Goal: Task Accomplishment & Management: Use online tool/utility

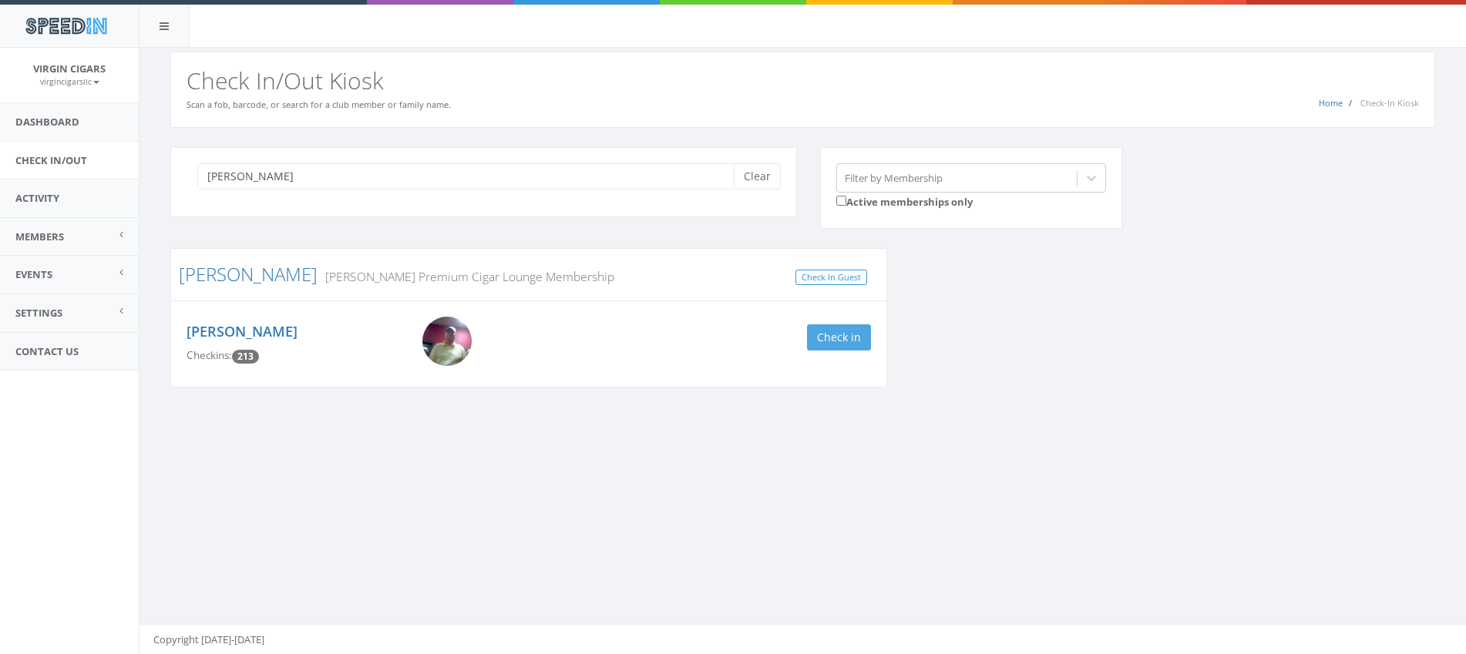
type input "[PERSON_NAME]"
click at [835, 339] on button "Check in" at bounding box center [839, 338] width 64 height 26
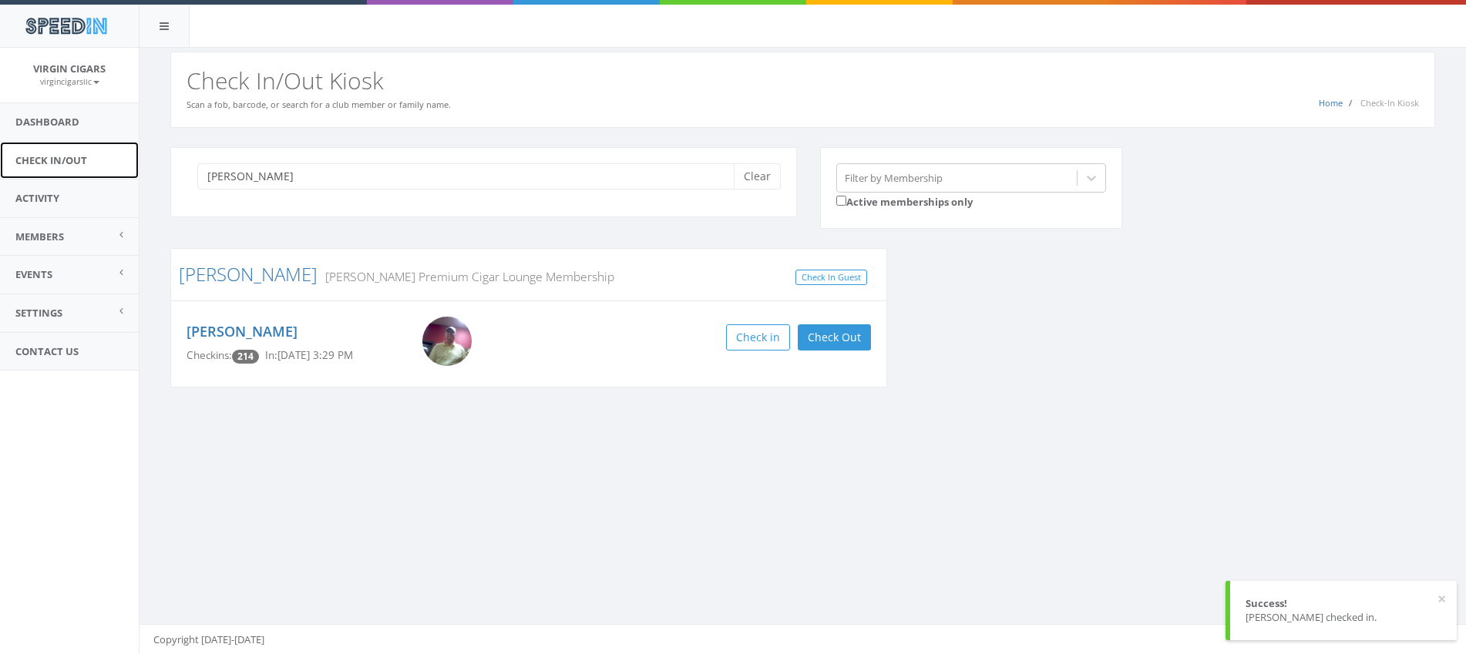
click at [79, 155] on link "Check In/Out" at bounding box center [69, 161] width 139 height 38
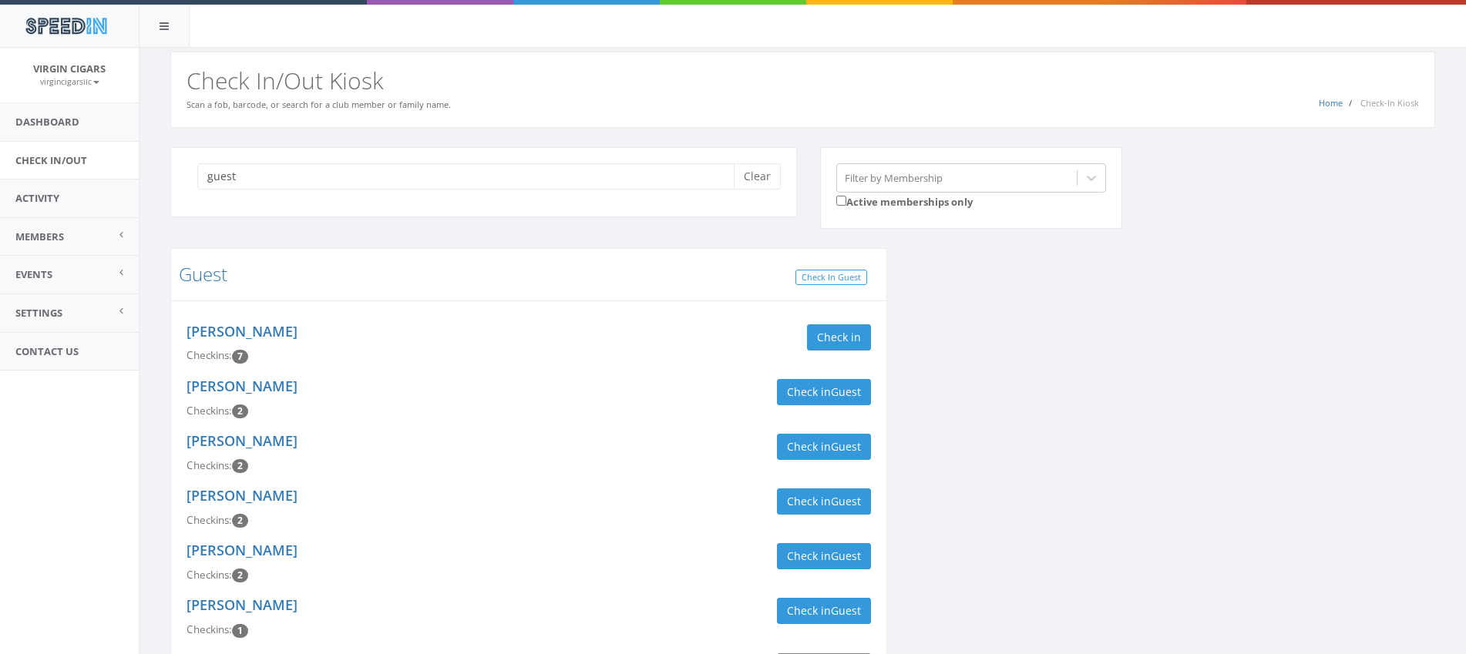
type input "guest"
click at [81, 153] on link "Check In/Out" at bounding box center [69, 161] width 139 height 38
